Goal: Book appointment/travel/reservation

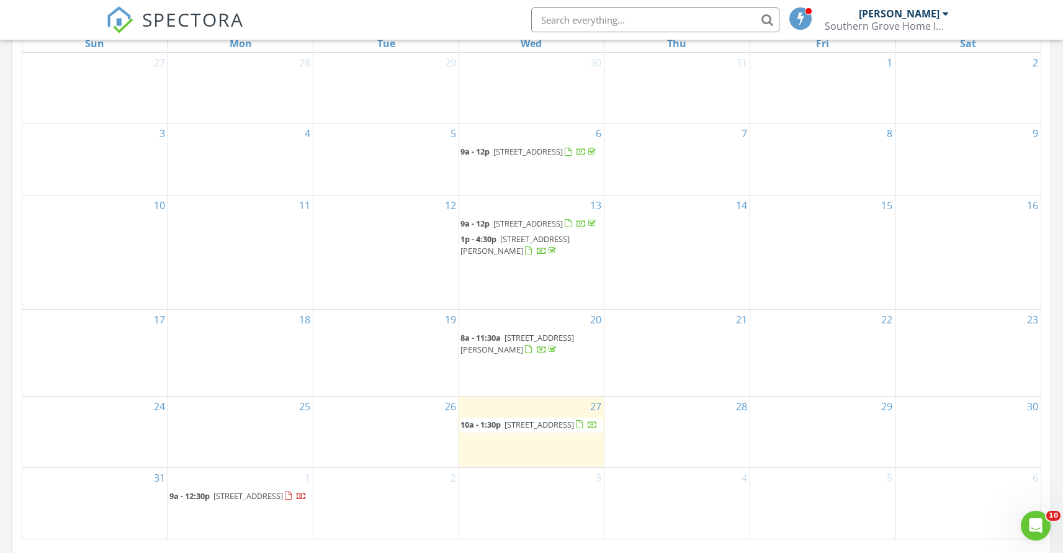
scroll to position [491, 0]
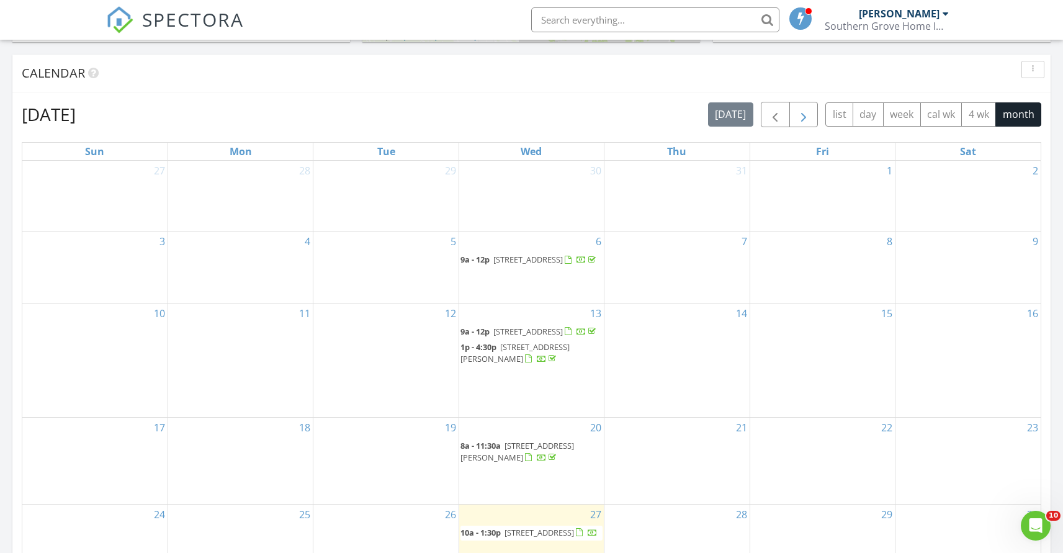
click at [810, 117] on span "button" at bounding box center [803, 114] width 15 height 15
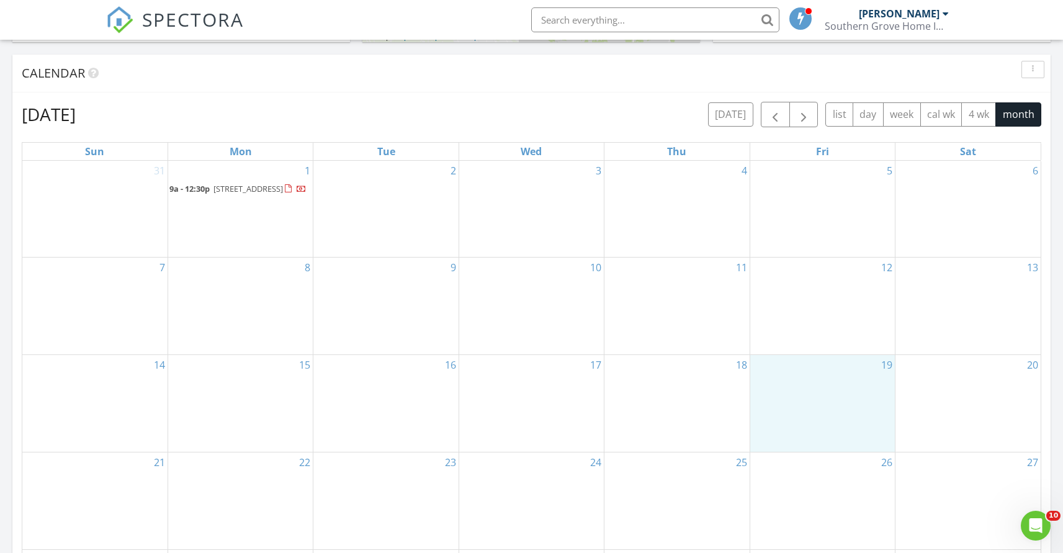
click at [842, 387] on div "19" at bounding box center [822, 403] width 145 height 97
click at [821, 335] on link "Inspection" at bounding box center [821, 336] width 64 height 20
click at [845, 386] on div "19" at bounding box center [822, 403] width 145 height 97
click at [820, 352] on link "Event" at bounding box center [821, 354] width 64 height 20
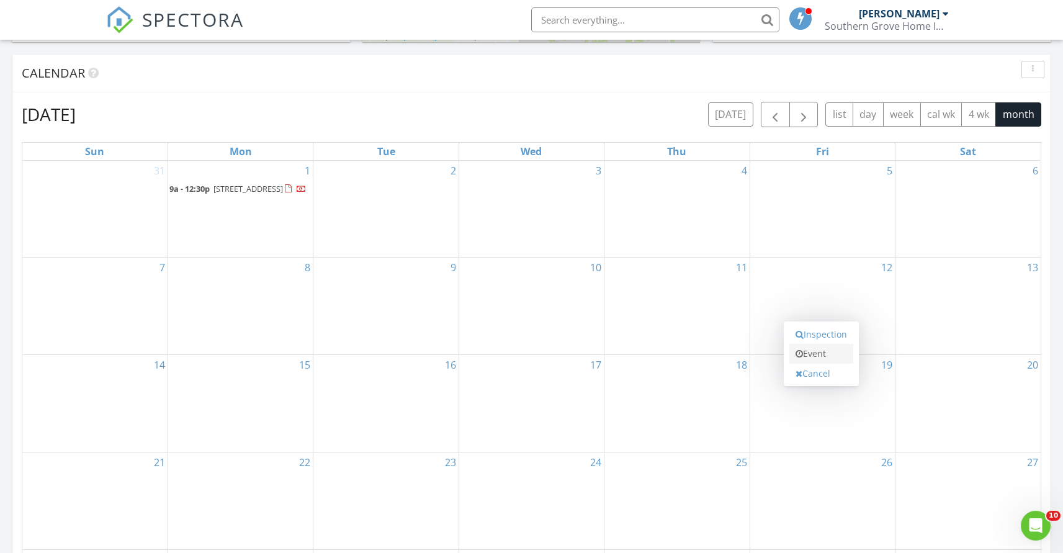
click at [813, 354] on link "Event" at bounding box center [821, 354] width 64 height 20
click at [826, 425] on div "19" at bounding box center [822, 403] width 145 height 97
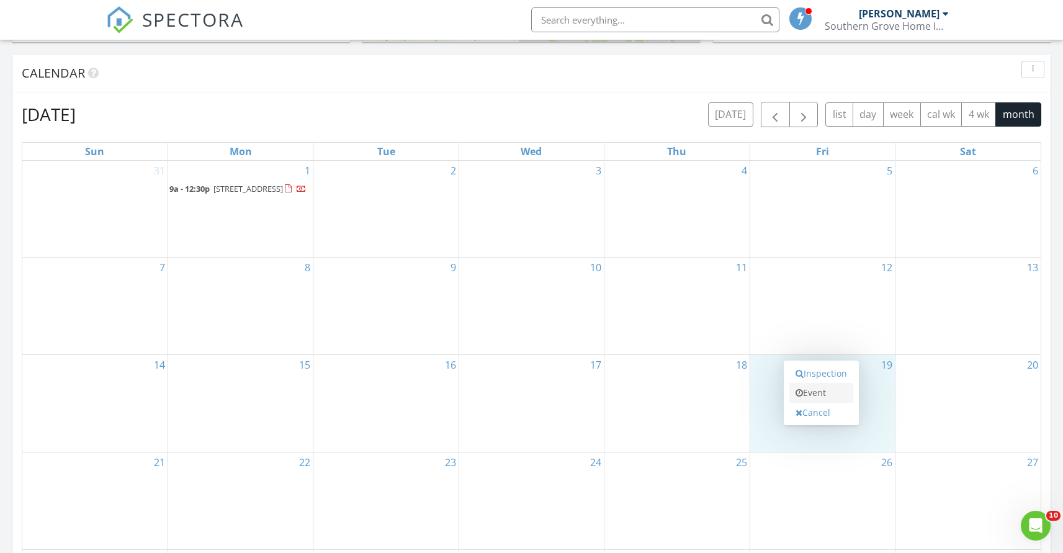
click at [813, 391] on link "Event" at bounding box center [821, 393] width 64 height 20
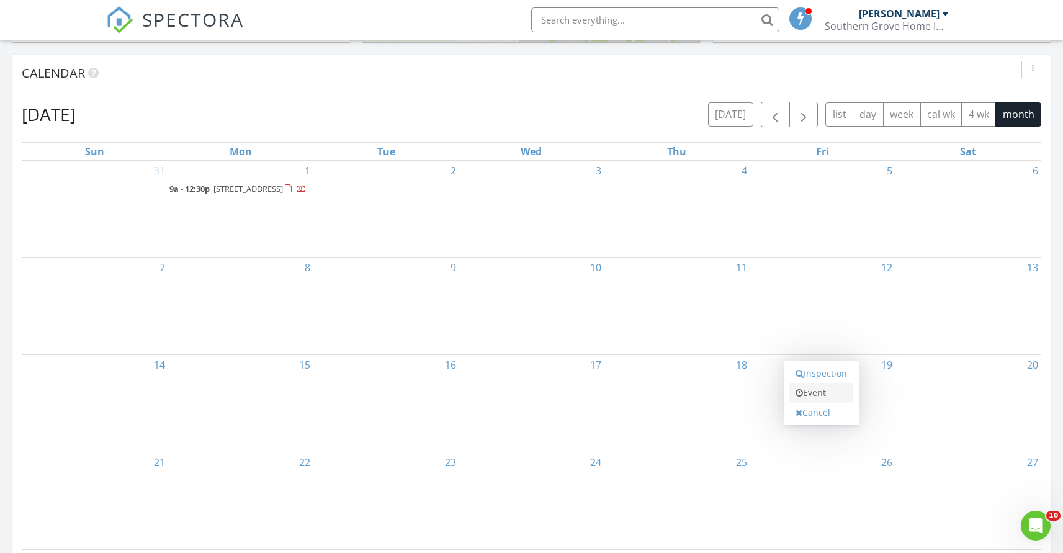
click at [813, 391] on link "Event" at bounding box center [821, 393] width 64 height 20
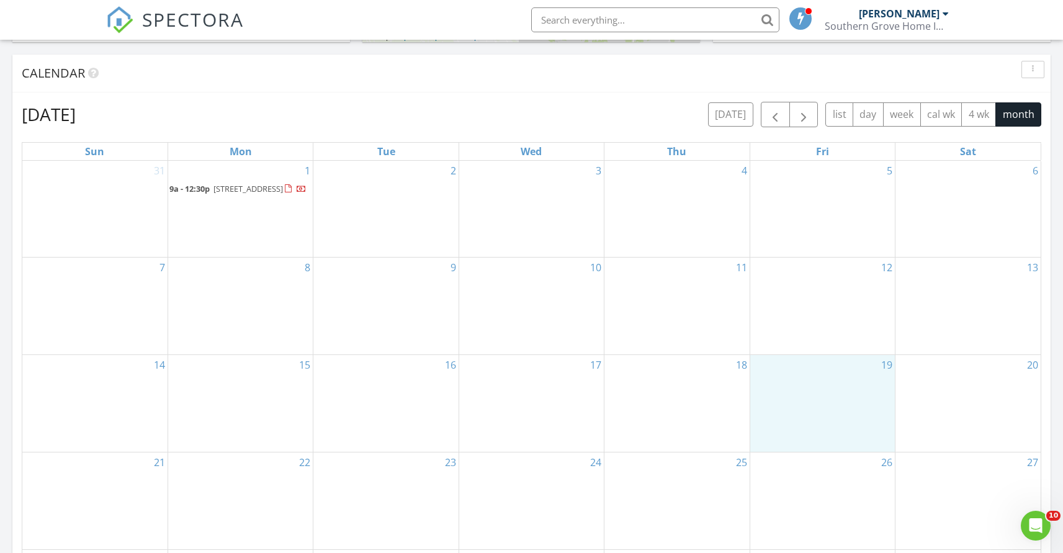
click at [775, 383] on div "19" at bounding box center [822, 403] width 145 height 97
click at [834, 372] on link "Cancel" at bounding box center [821, 370] width 64 height 20
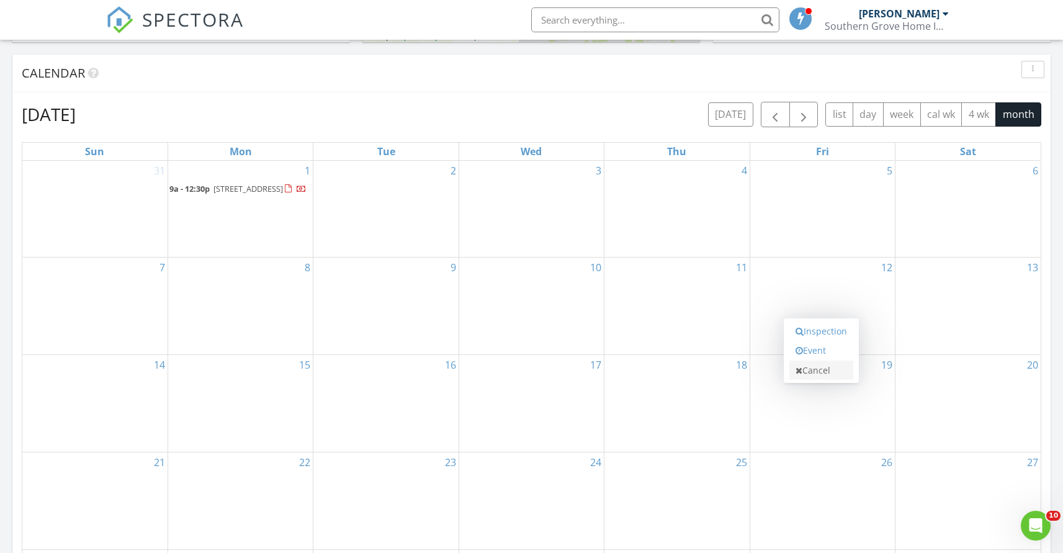
click at [795, 372] on icon at bounding box center [798, 370] width 7 height 9
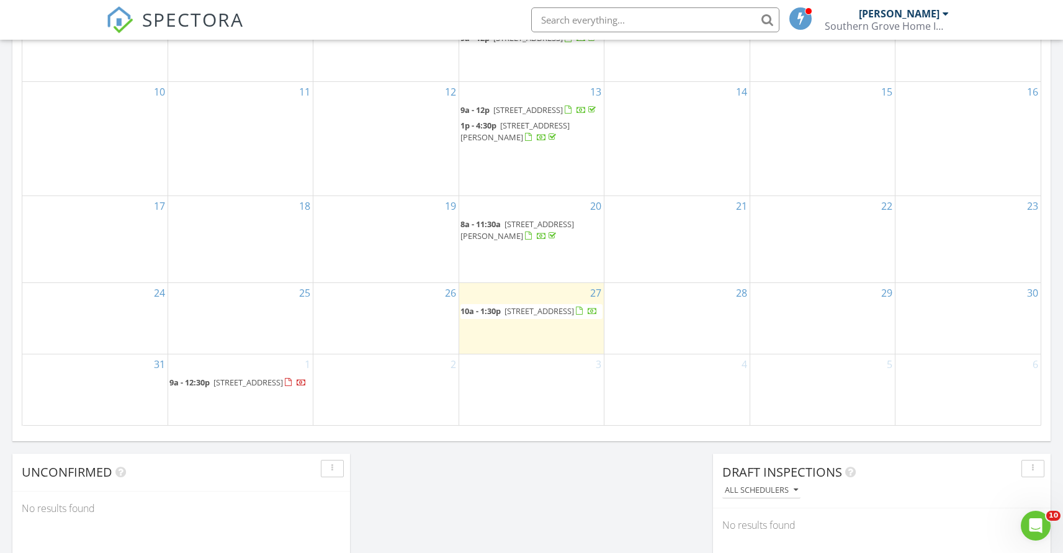
scroll to position [447, 0]
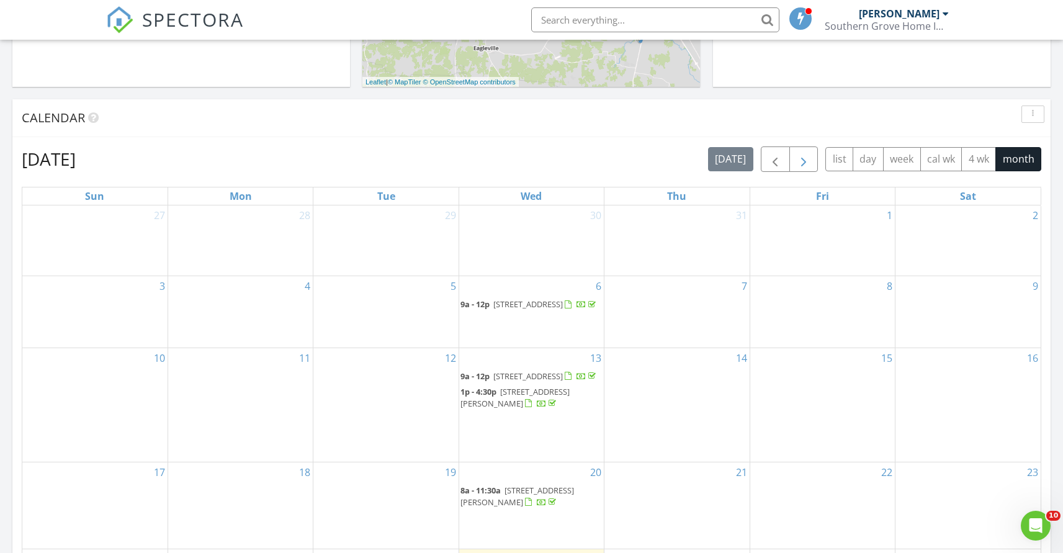
click at [811, 159] on button "button" at bounding box center [803, 158] width 29 height 25
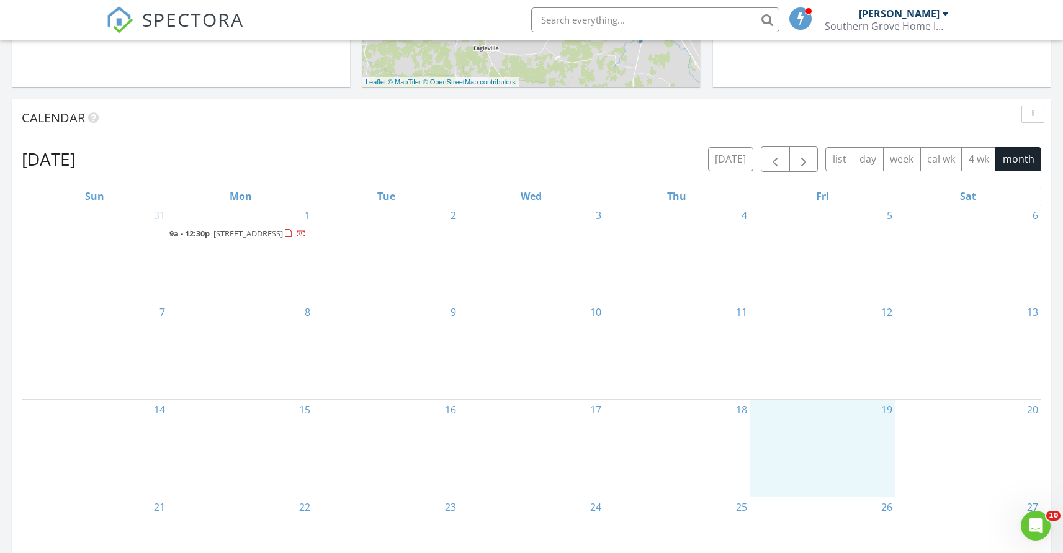
click at [844, 451] on div "19" at bounding box center [822, 447] width 145 height 97
click at [815, 417] on link "Event" at bounding box center [821, 419] width 64 height 20
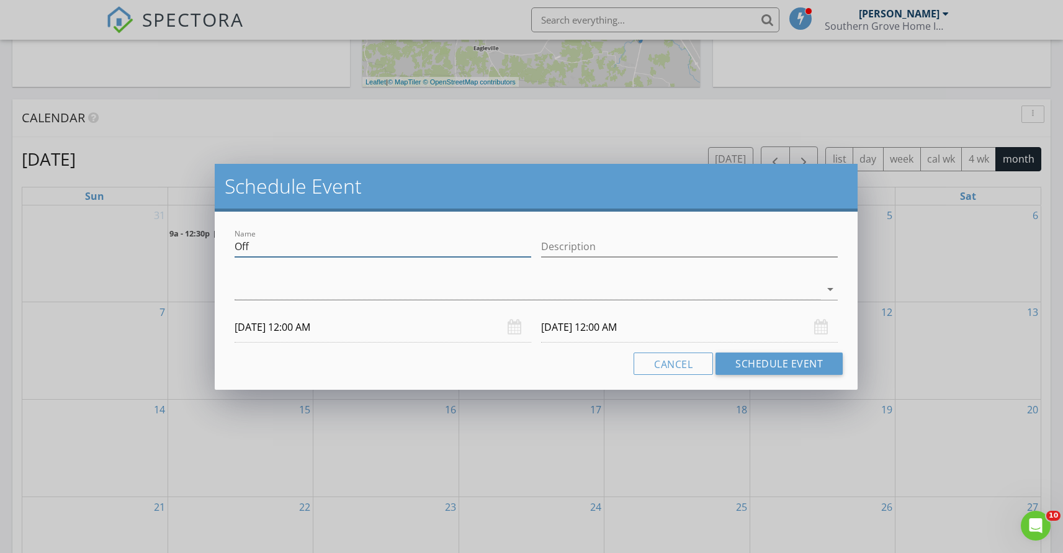
click at [304, 250] on input "Off" at bounding box center [382, 246] width 296 height 20
type input "O"
type input "tentative Campbell Inspection"
click at [785, 358] on button "Schedule Event" at bounding box center [778, 363] width 127 height 22
click at [648, 249] on input "Description" at bounding box center [689, 246] width 296 height 20
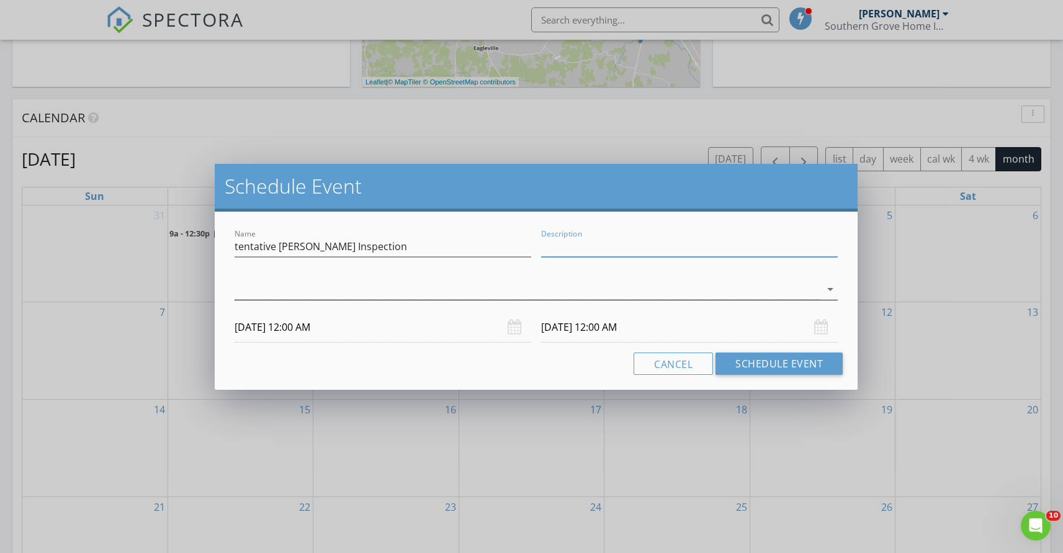
click at [632, 280] on div at bounding box center [527, 289] width 586 height 20
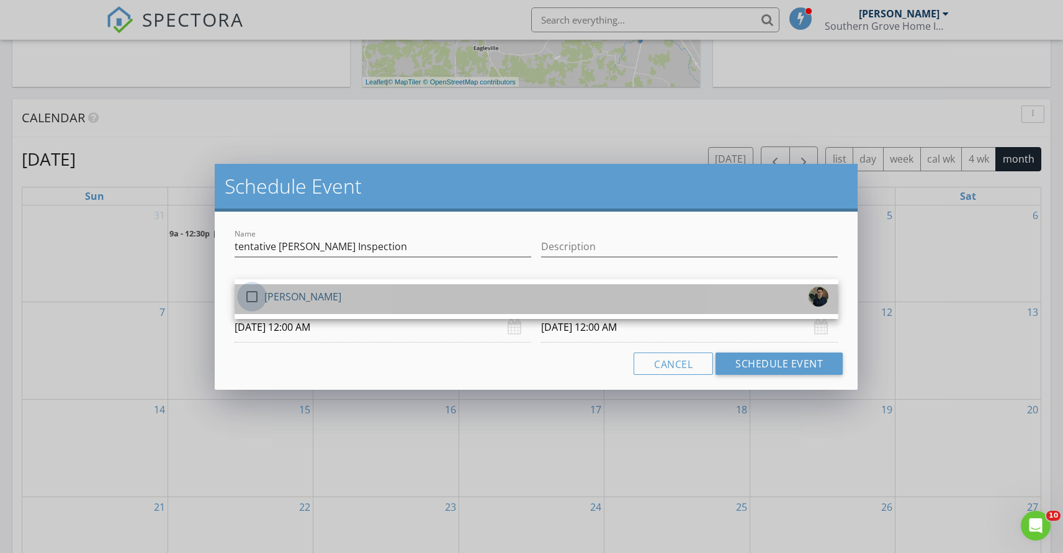
click at [251, 293] on div at bounding box center [251, 296] width 21 height 21
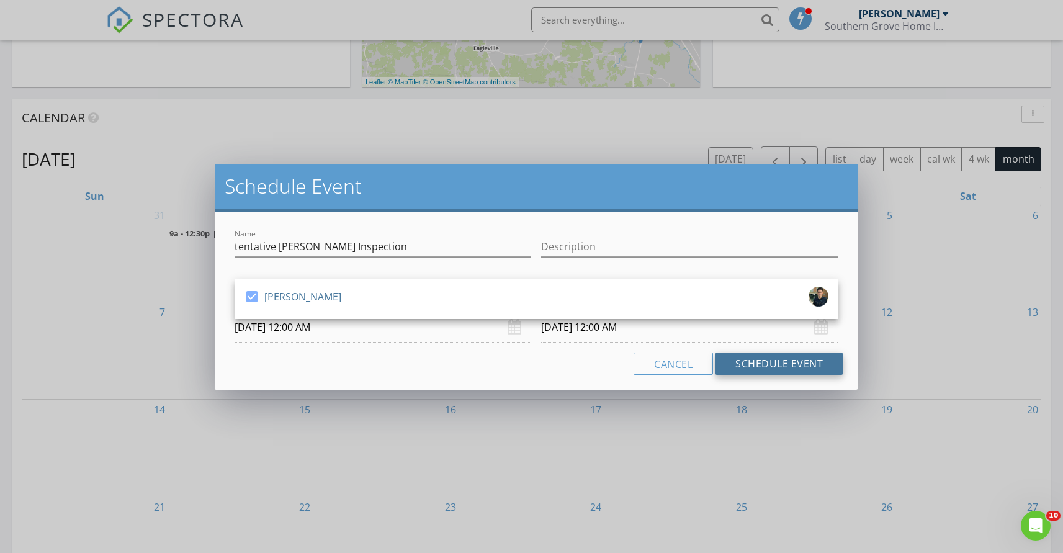
click at [794, 362] on button "Schedule Event" at bounding box center [778, 363] width 127 height 22
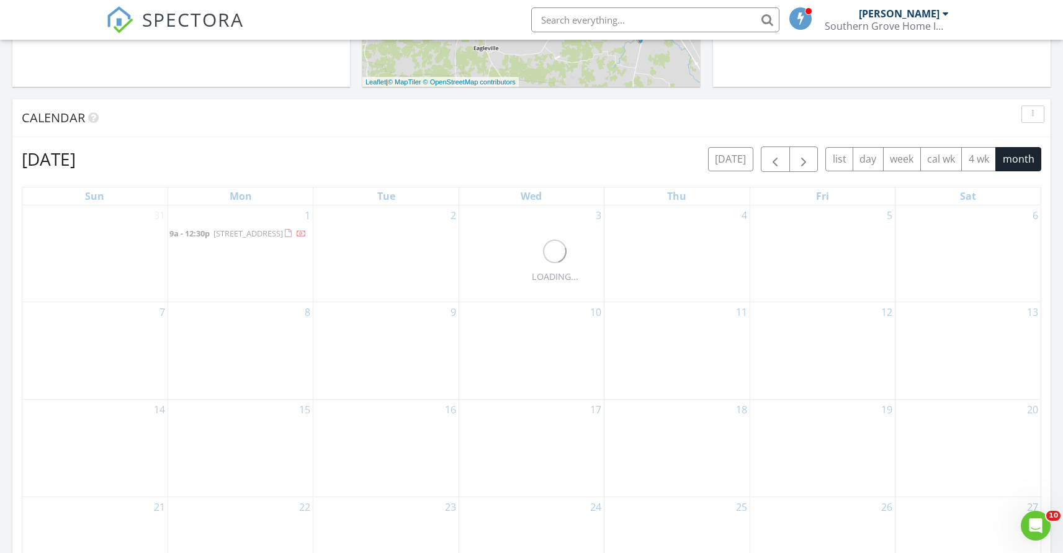
scroll to position [586, 0]
